Goal: Task Accomplishment & Management: Manage account settings

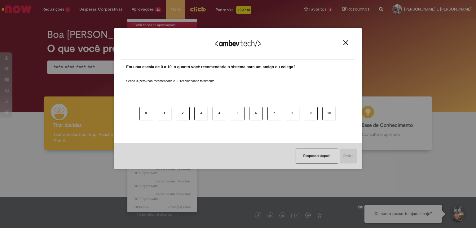
click at [144, 23] on div "Agradecemos seu feedback! Em uma escala de 0 a 10, o quanto você recomendaria o…" at bounding box center [238, 98] width 248 height 217
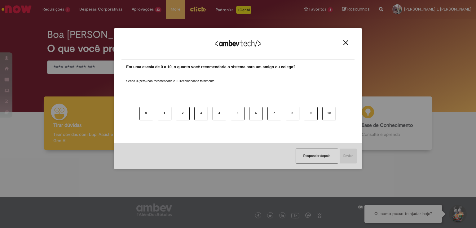
click at [347, 41] on img "Close" at bounding box center [345, 42] width 5 height 5
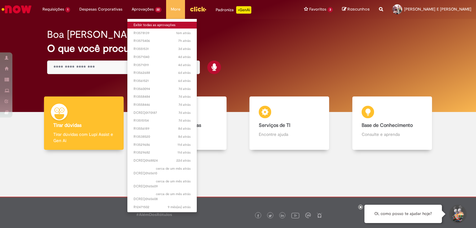
click at [152, 24] on link "Exibir todas as aprovações" at bounding box center [162, 25] width 70 height 7
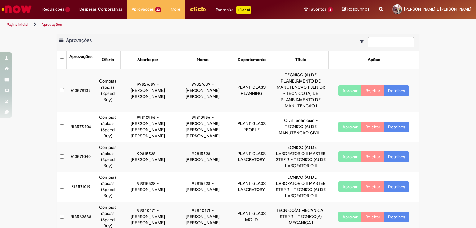
click at [394, 42] on input at bounding box center [391, 42] width 46 height 11
click at [386, 40] on input "****" at bounding box center [391, 42] width 46 height 11
type input "****"
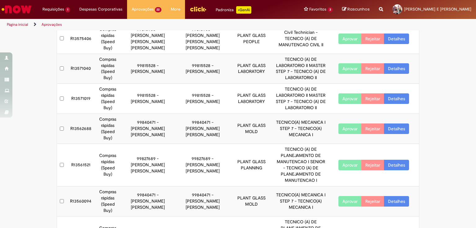
scroll to position [115, 0]
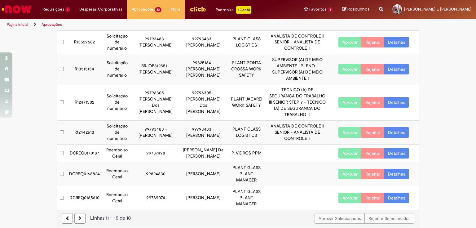
scroll to position [127, 0]
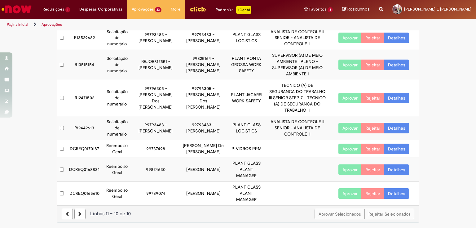
click at [68, 212] on link at bounding box center [67, 214] width 11 height 11
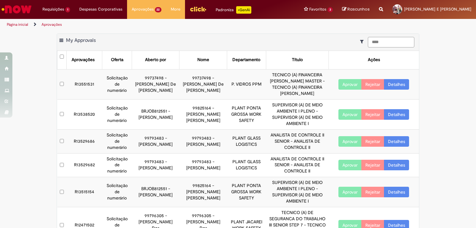
drag, startPoint x: 382, startPoint y: 43, endPoint x: 344, endPoint y: 42, distance: 37.8
click at [344, 42] on div "Exportar como PDF Exportar como Excel Exportar como CSV My Approvals ****" at bounding box center [238, 42] width 362 height 17
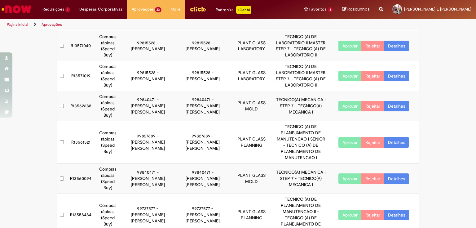
scroll to position [115, 0]
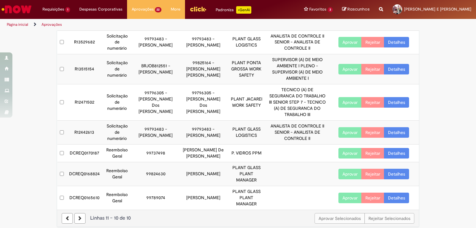
scroll to position [127, 0]
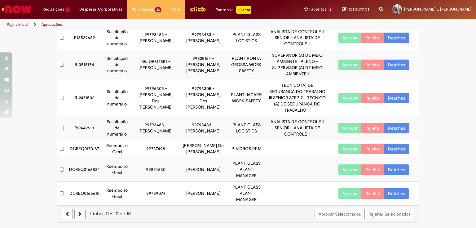
click at [67, 212] on link at bounding box center [67, 214] width 11 height 11
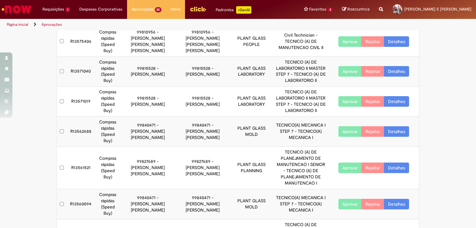
scroll to position [115, 0]
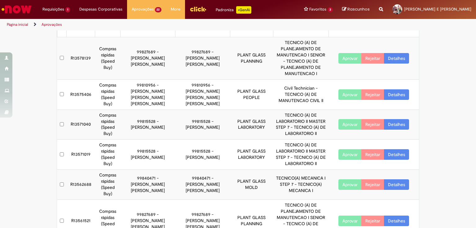
scroll to position [0, 0]
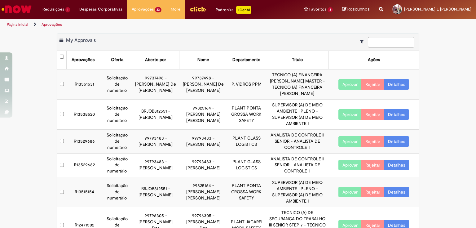
click at [340, 81] on button "Aprovar" at bounding box center [349, 84] width 23 height 11
